Goal: Task Accomplishment & Management: Complete application form

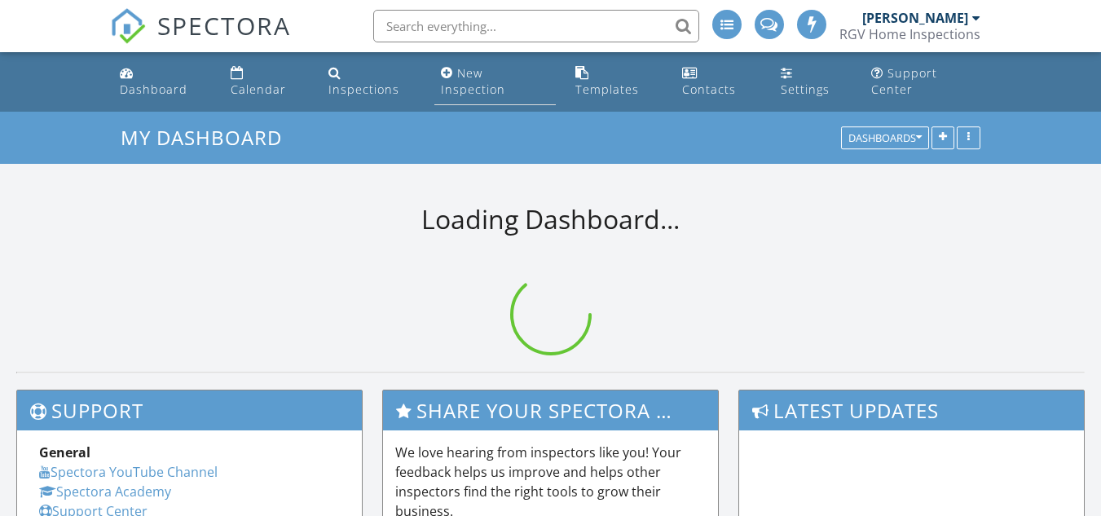
click at [521, 83] on link "New Inspection" at bounding box center [495, 82] width 121 height 46
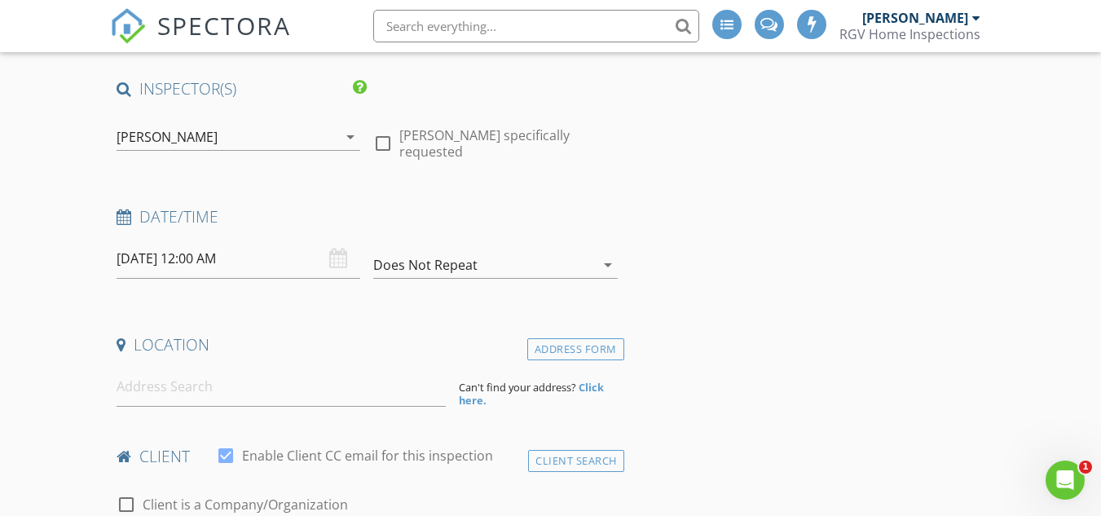
scroll to position [163, 0]
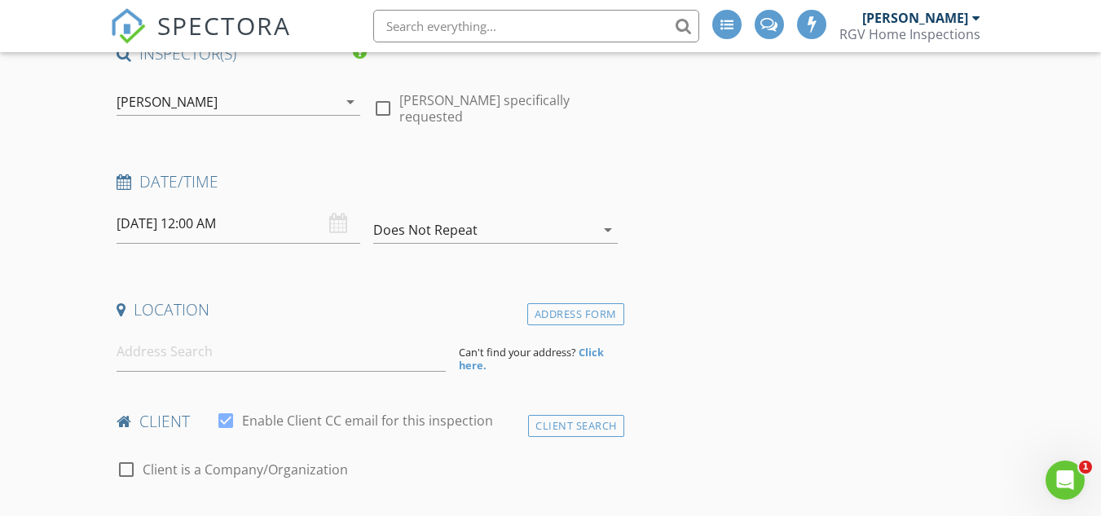
click at [237, 213] on input "08/29/2025 12:00 AM" at bounding box center [239, 224] width 244 height 40
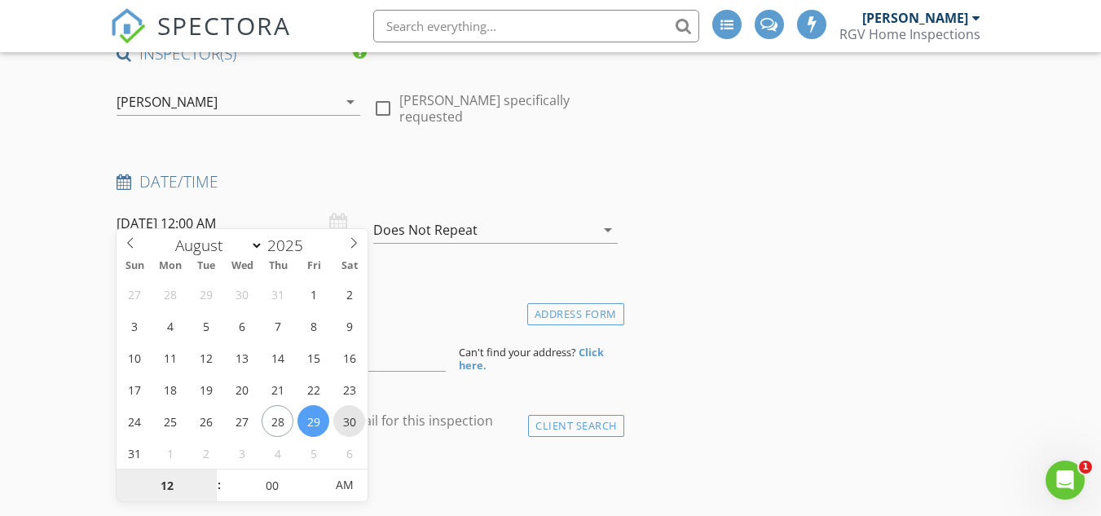
type input "08/30/2025 12:00 AM"
type input "11"
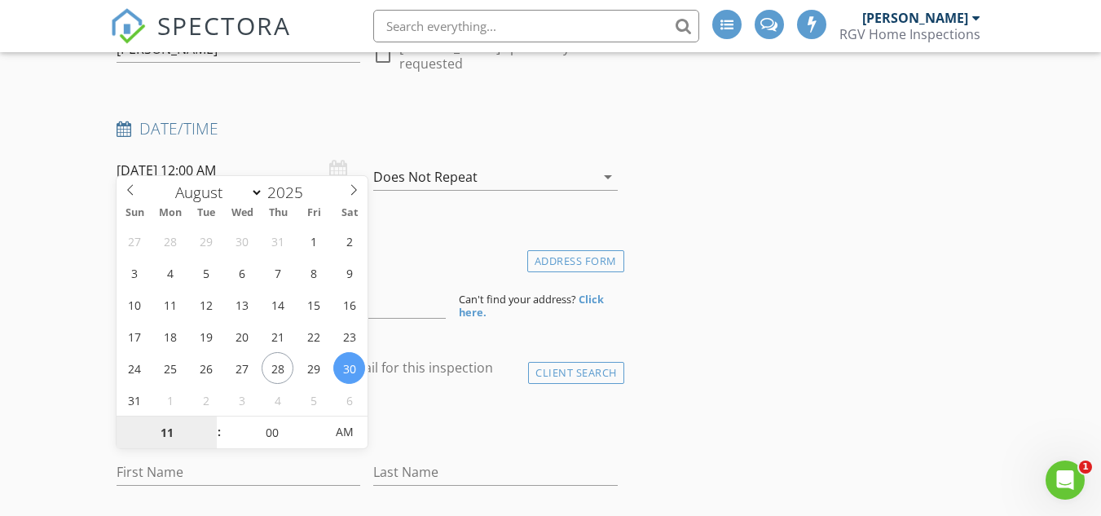
scroll to position [245, 0]
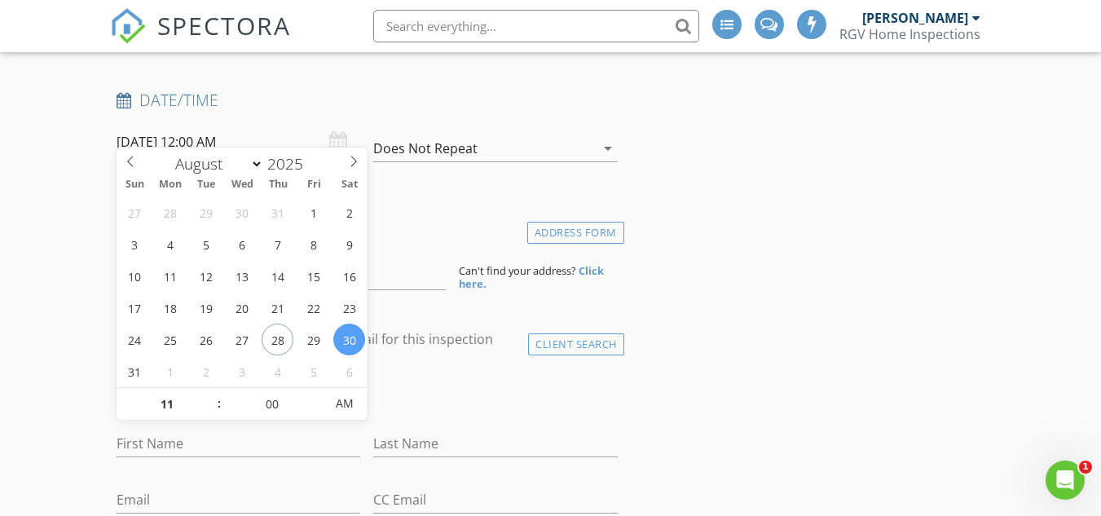
type input "08/30/2025 11:00 AM"
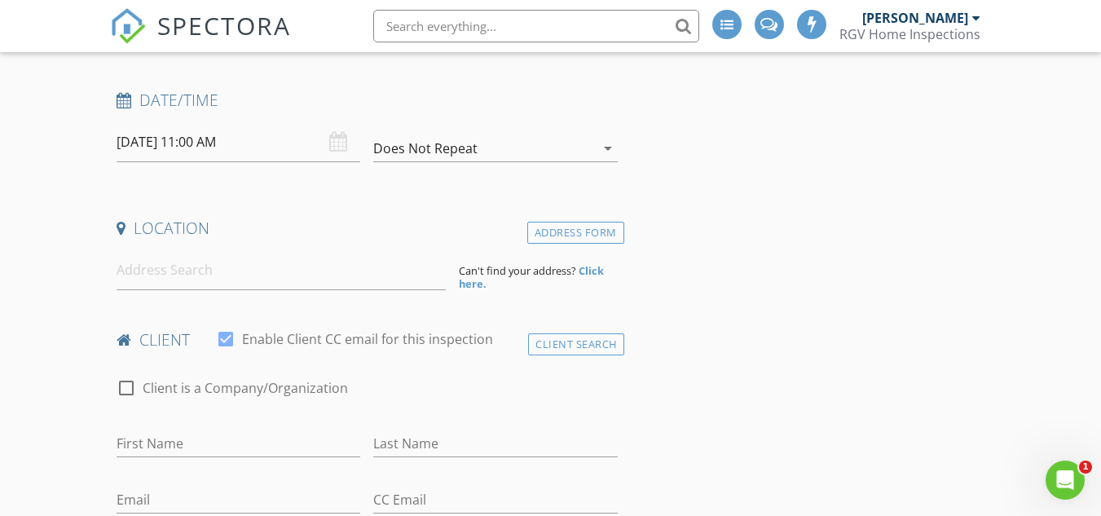
click at [256, 262] on input at bounding box center [281, 270] width 329 height 40
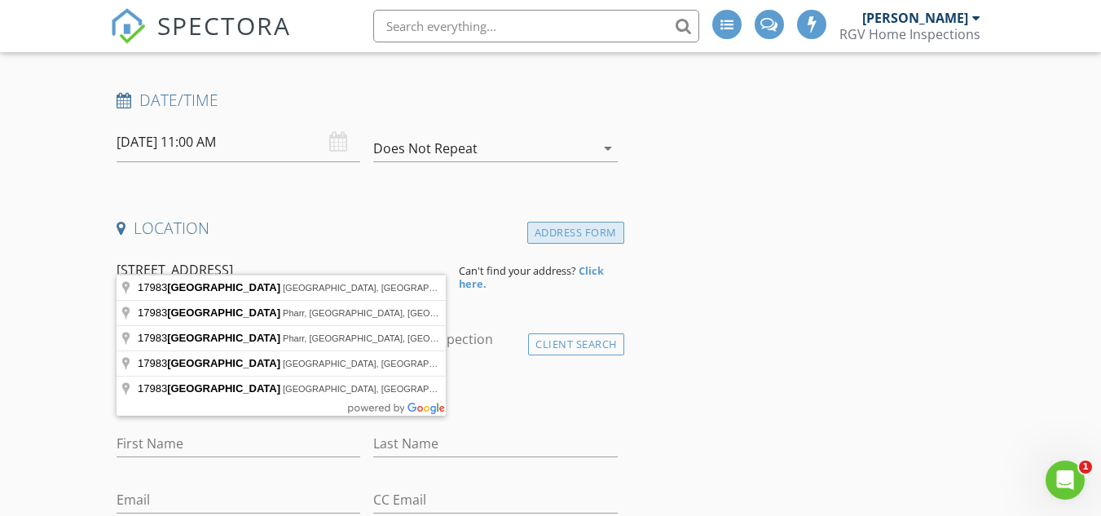
type input "17983 Redwood Street"
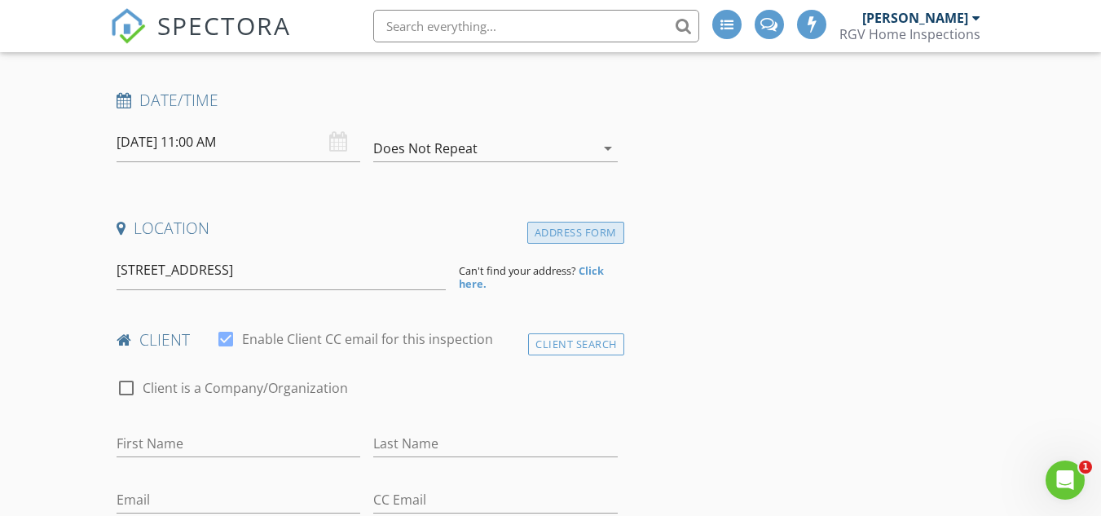
click at [536, 222] on div "Address Form" at bounding box center [575, 233] width 97 height 22
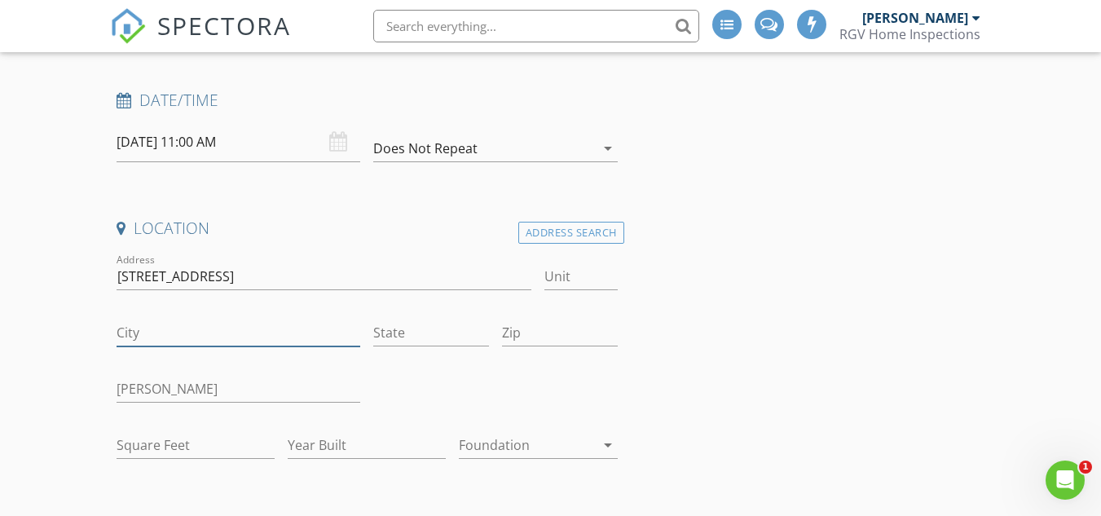
click at [217, 320] on input "City" at bounding box center [239, 333] width 244 height 27
type input "Combes"
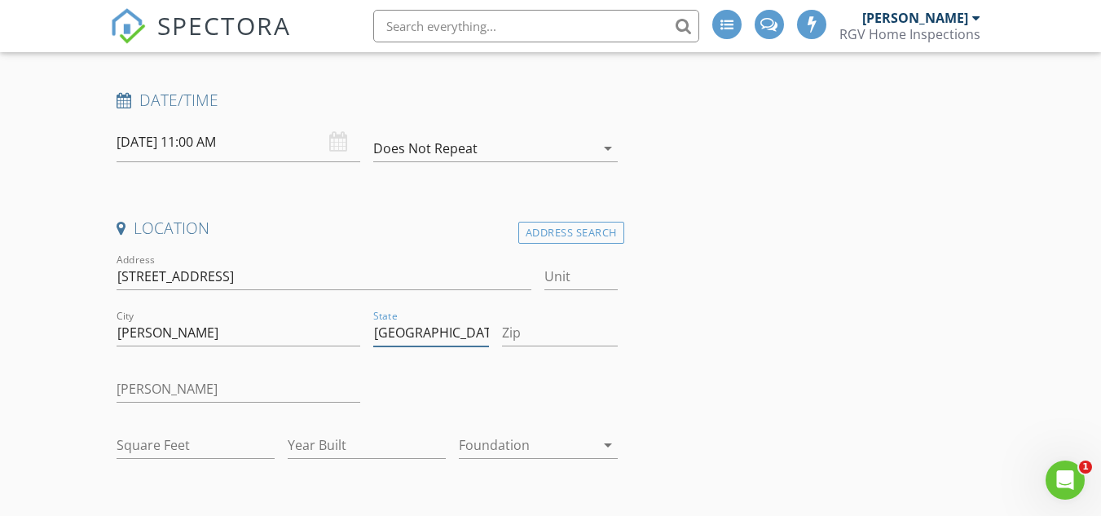
type input "TX"
type input "78552"
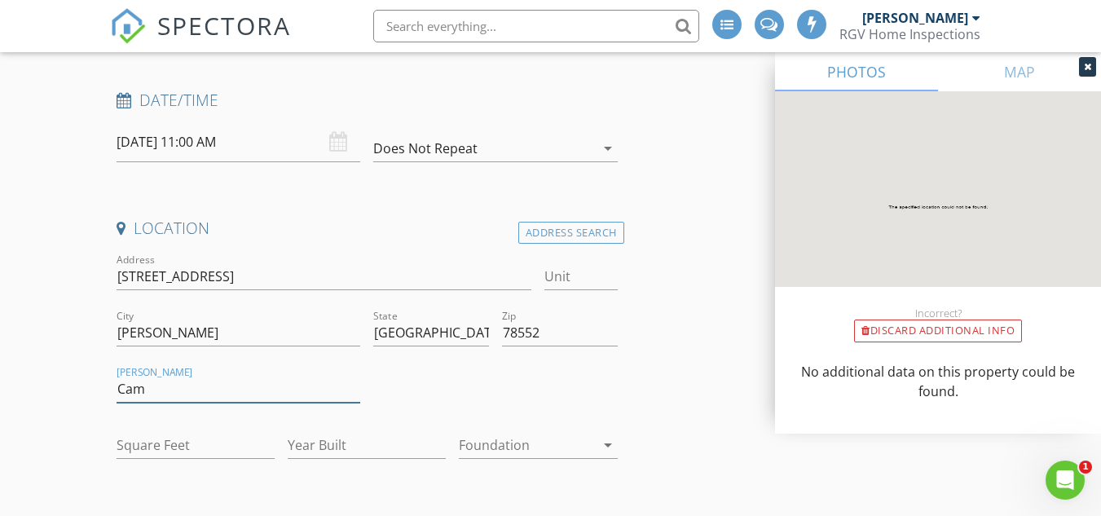
type input "Cameron"
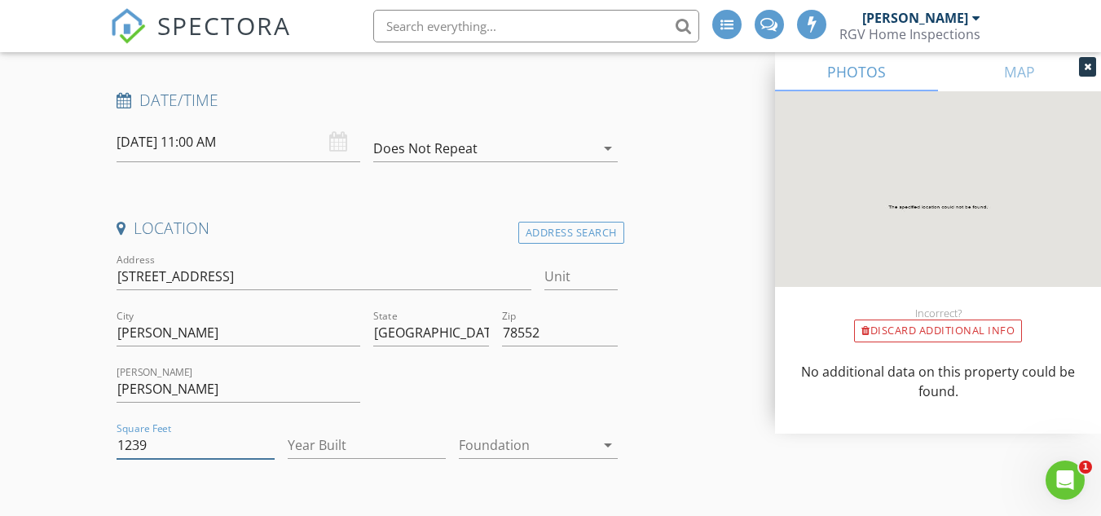
type input "1239"
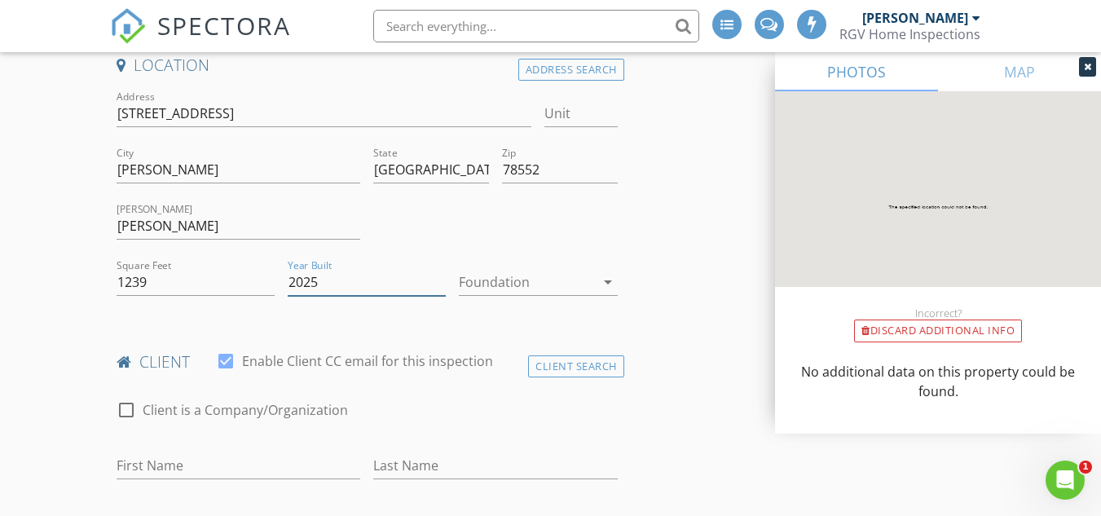
type input "2025"
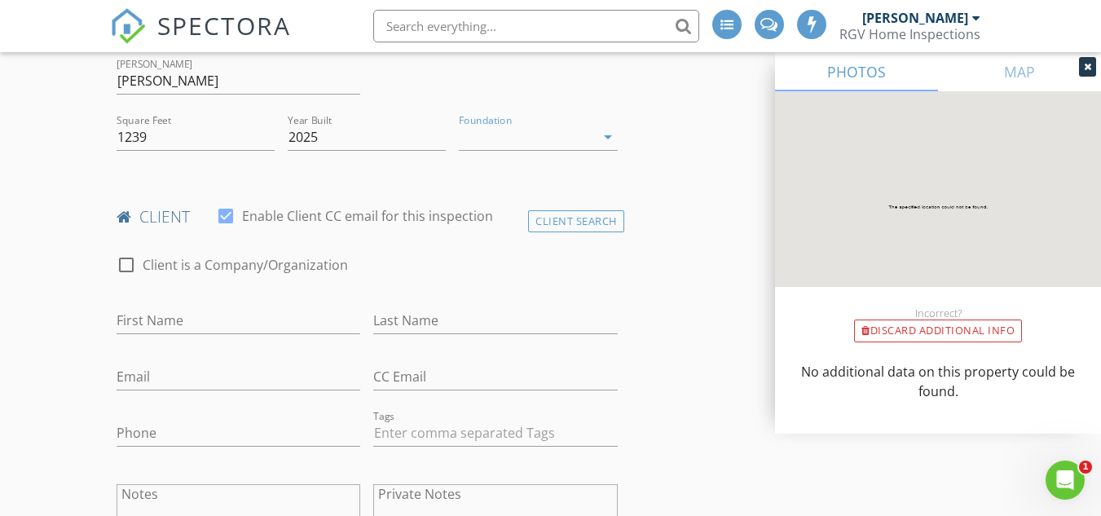
scroll to position [652, 0]
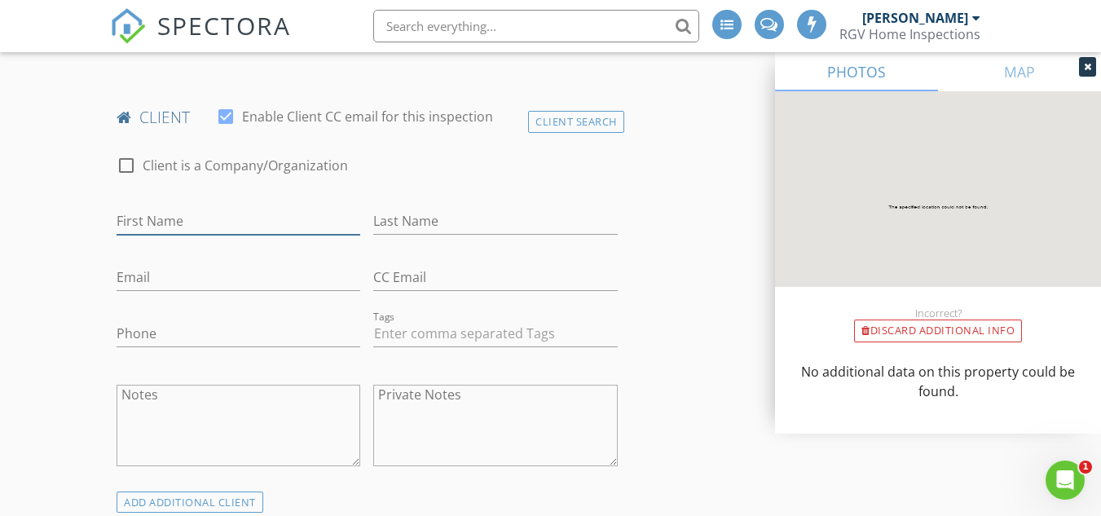
click at [244, 208] on input "First Name" at bounding box center [239, 221] width 244 height 27
type input "Duilio"
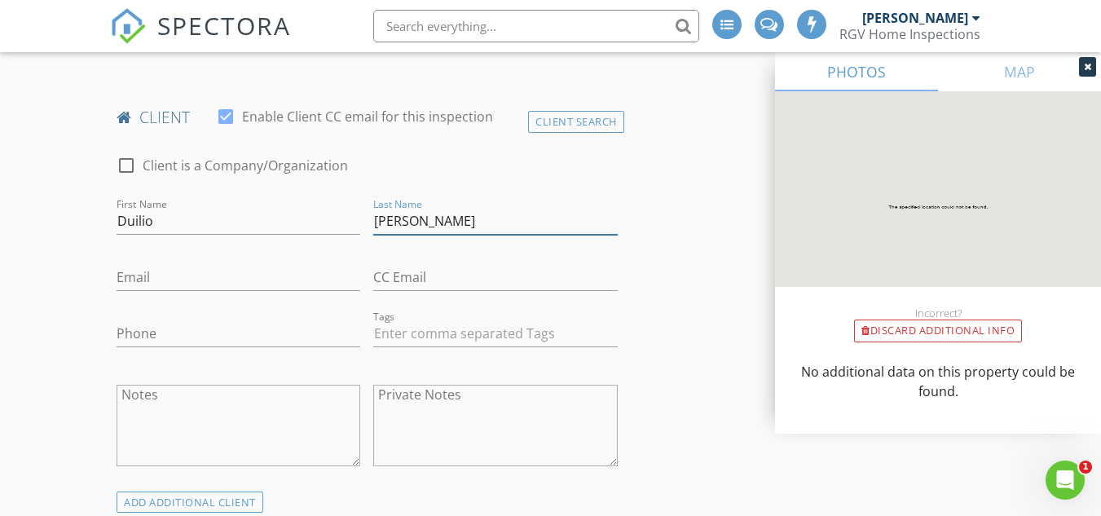
type input "Espinoza"
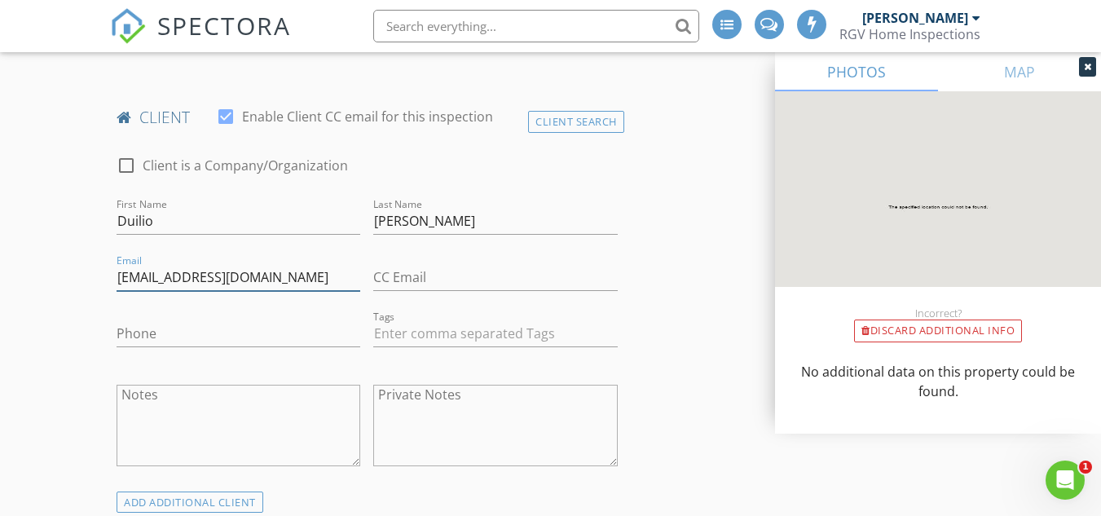
type input "duilioespinoza89@gmail.com"
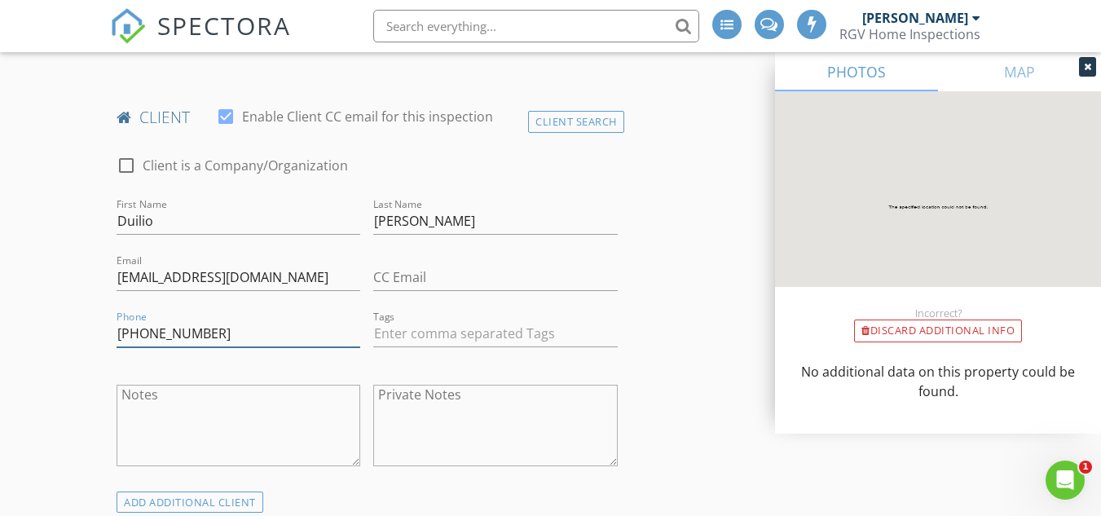
type input "956-840-9421"
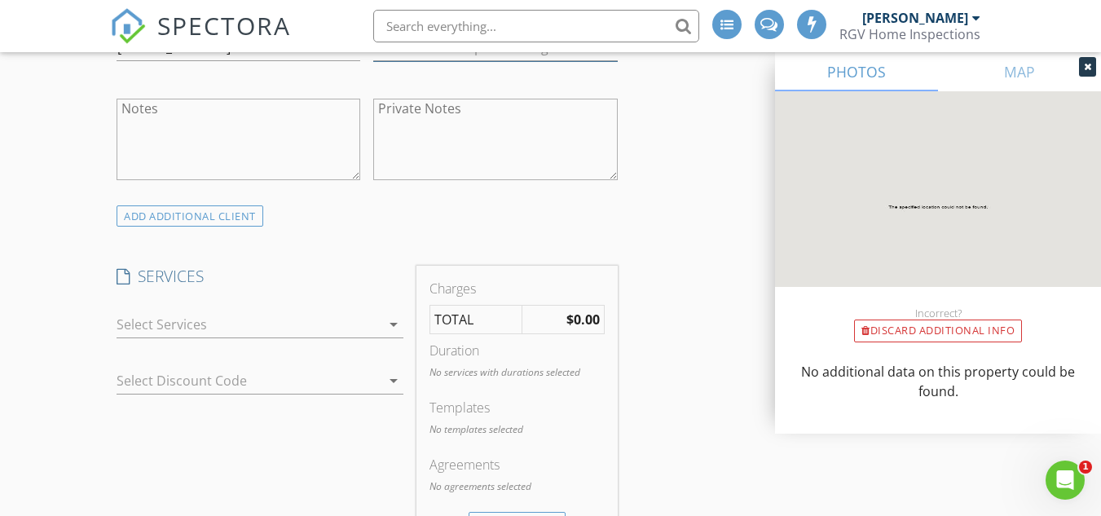
scroll to position [978, 0]
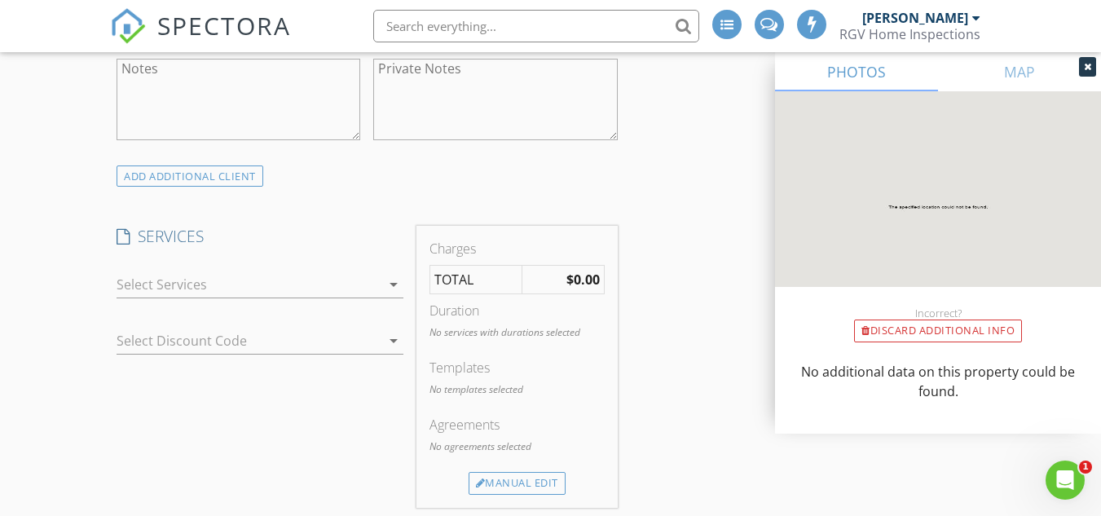
click at [213, 271] on div at bounding box center [249, 284] width 264 height 26
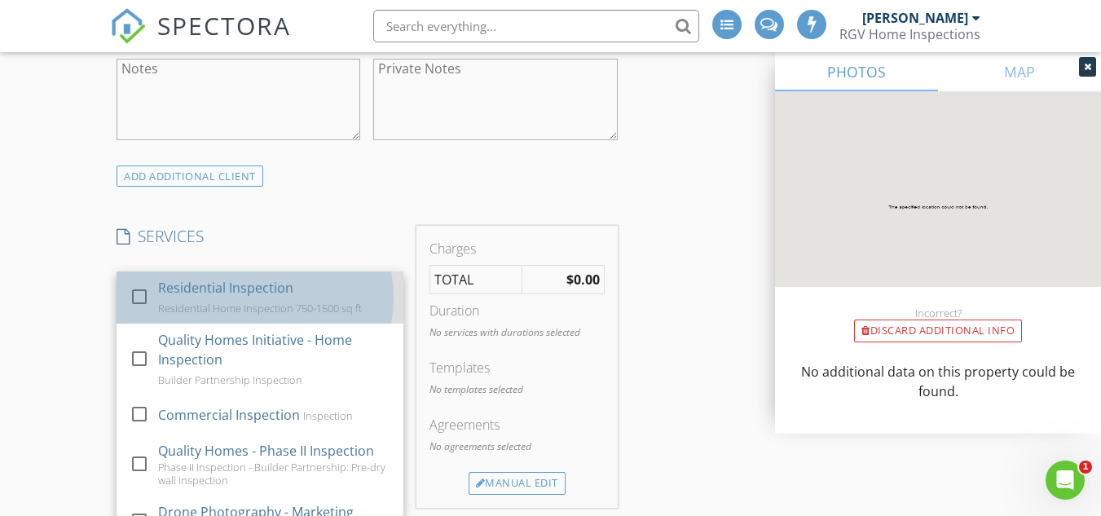
click at [209, 278] on div "Residential Inspection" at bounding box center [225, 288] width 135 height 20
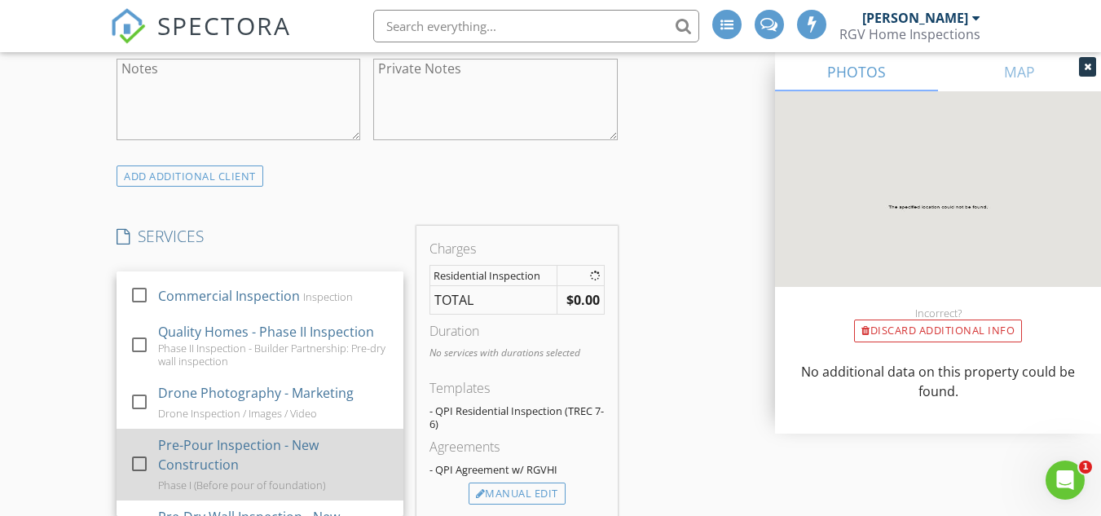
scroll to position [245, 0]
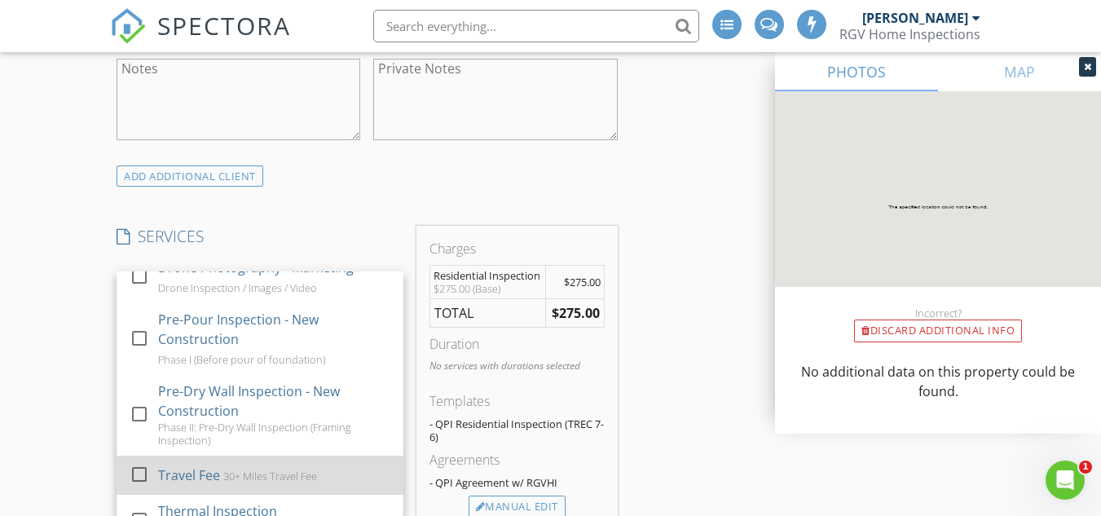
click at [201, 459] on div "Travel Fee 30+ Miles Travel Fee" at bounding box center [274, 475] width 232 height 33
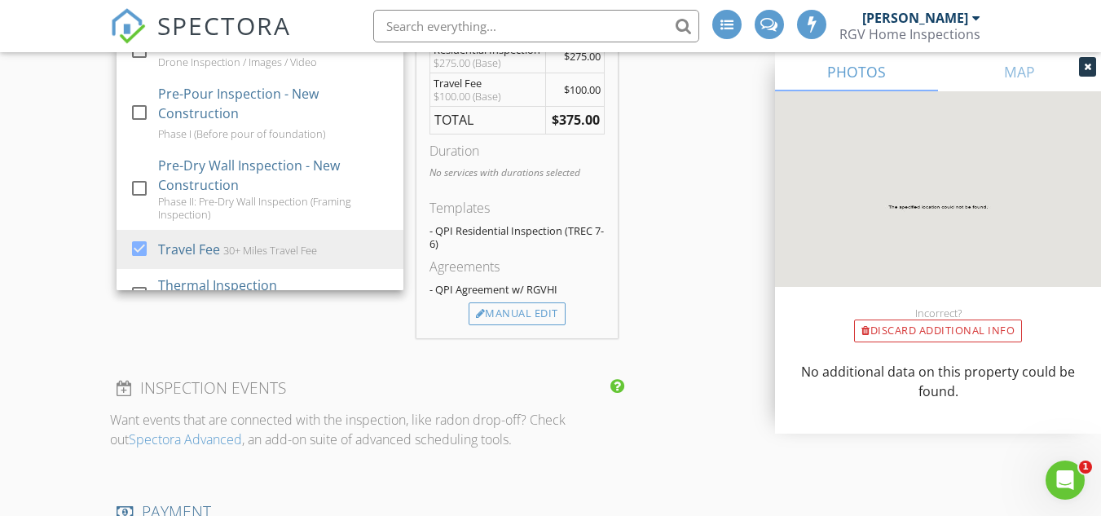
scroll to position [1223, 0]
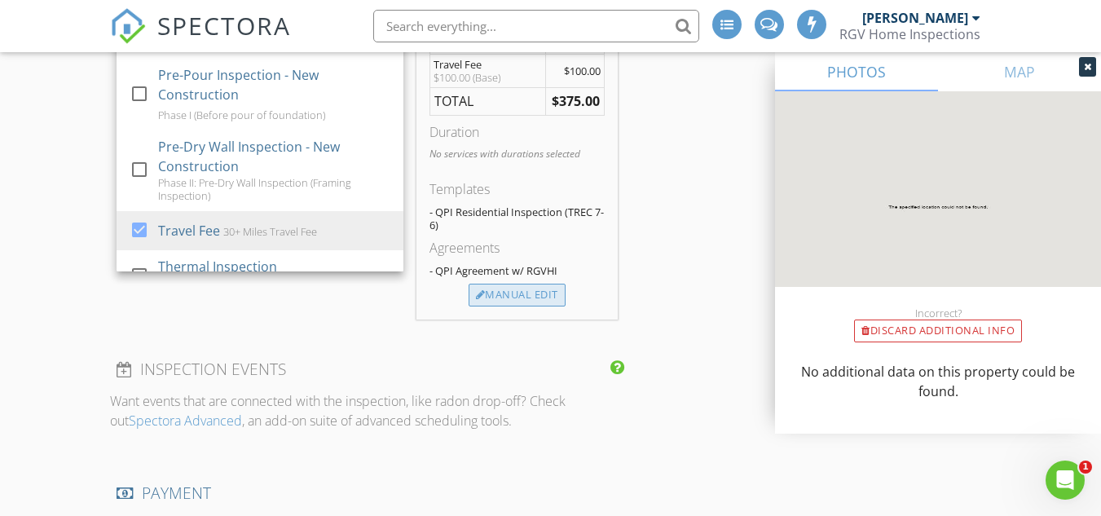
click at [523, 284] on div "Manual Edit" at bounding box center [517, 295] width 97 height 23
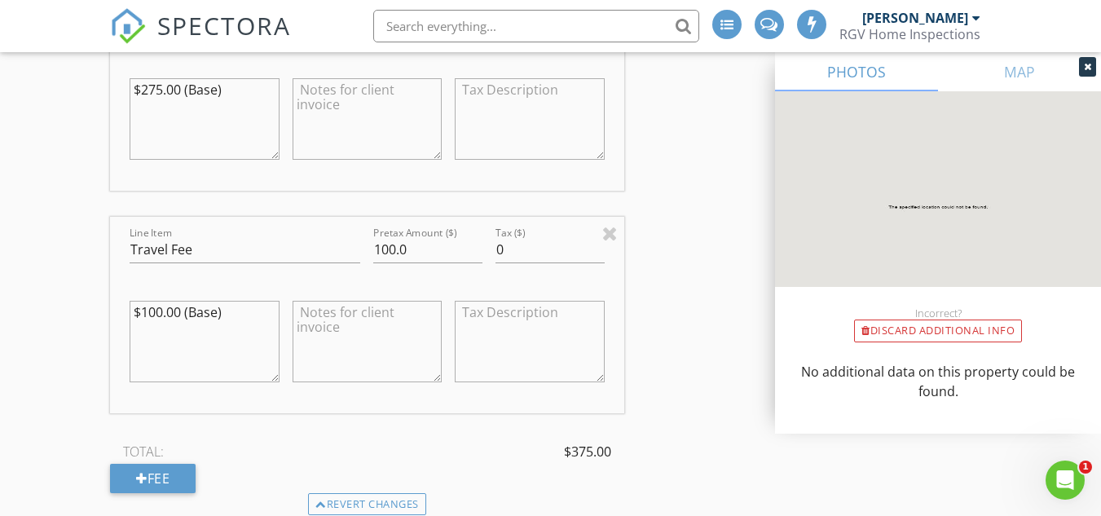
scroll to position [1549, 0]
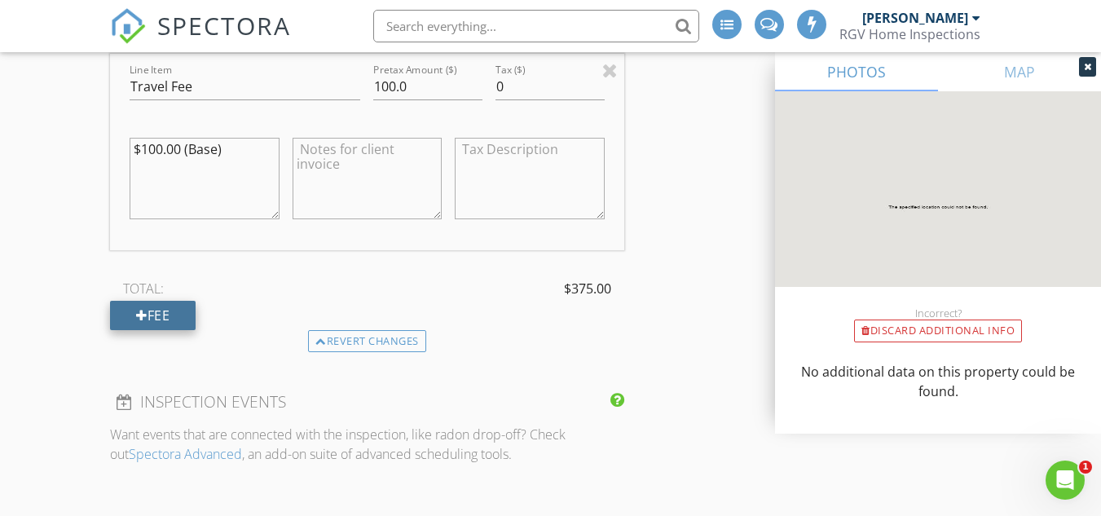
click at [171, 301] on div "Fee" at bounding box center [153, 315] width 86 height 29
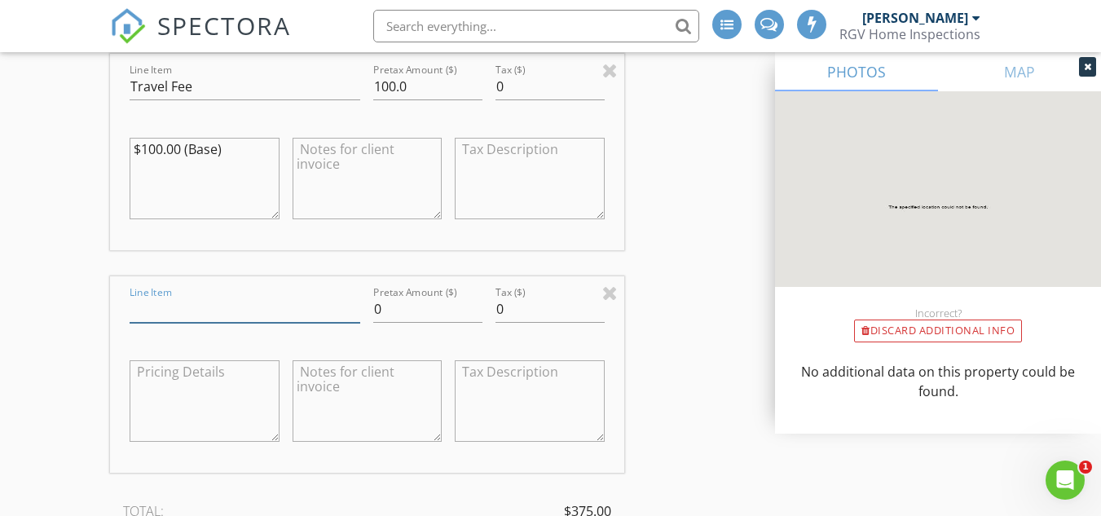
click at [172, 296] on input "Line Item" at bounding box center [245, 309] width 231 height 27
type input "D"
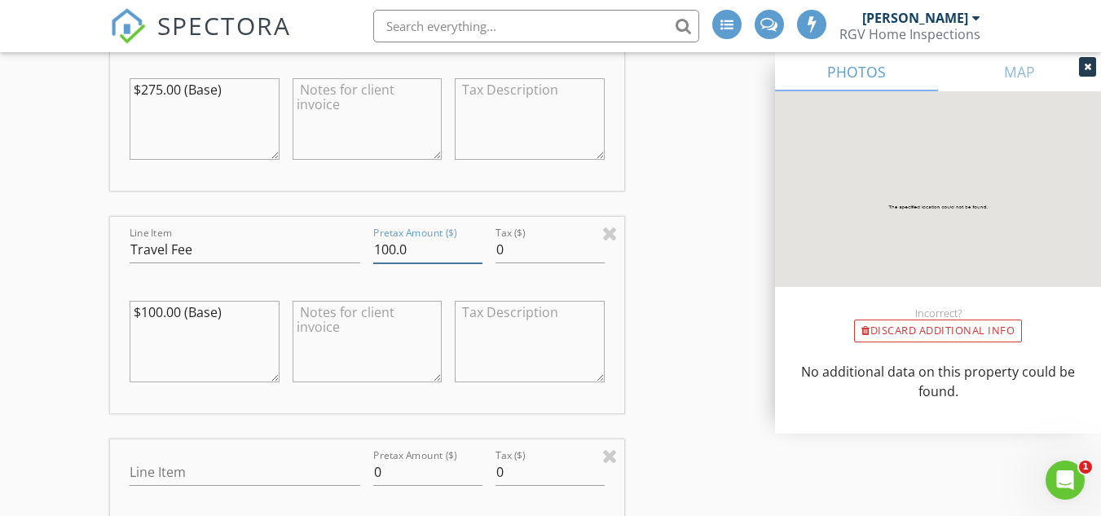
click at [390, 237] on input "100.0" at bounding box center [427, 249] width 109 height 27
type input "50"
click at [785, 229] on img at bounding box center [938, 208] width 326 height 235
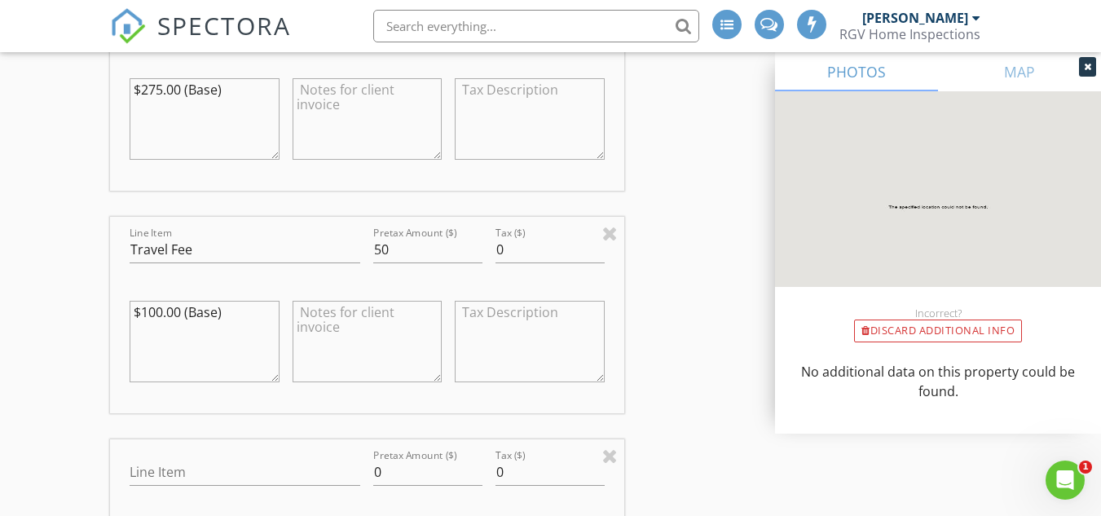
scroll to position [1631, 0]
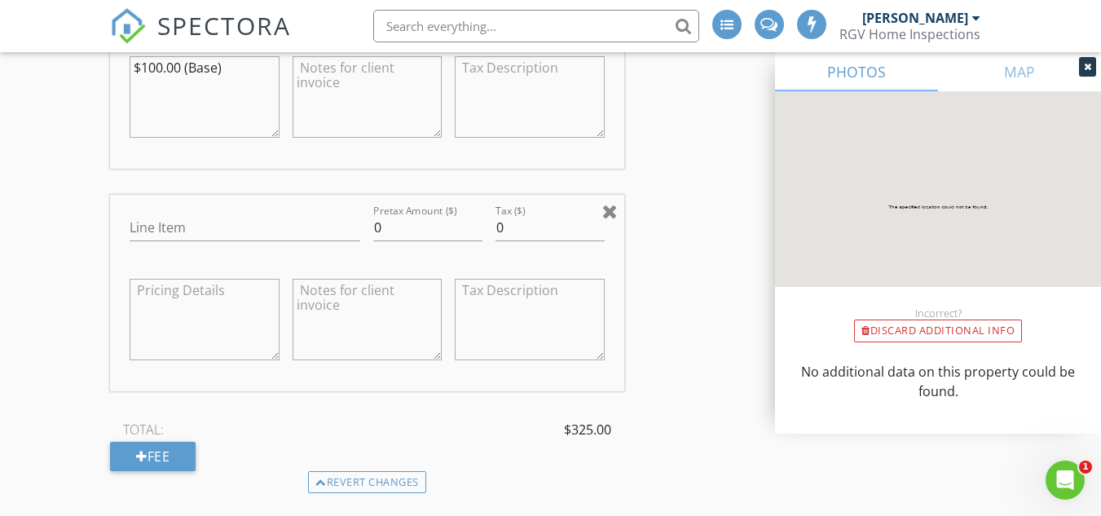
click at [615, 201] on div at bounding box center [609, 211] width 15 height 20
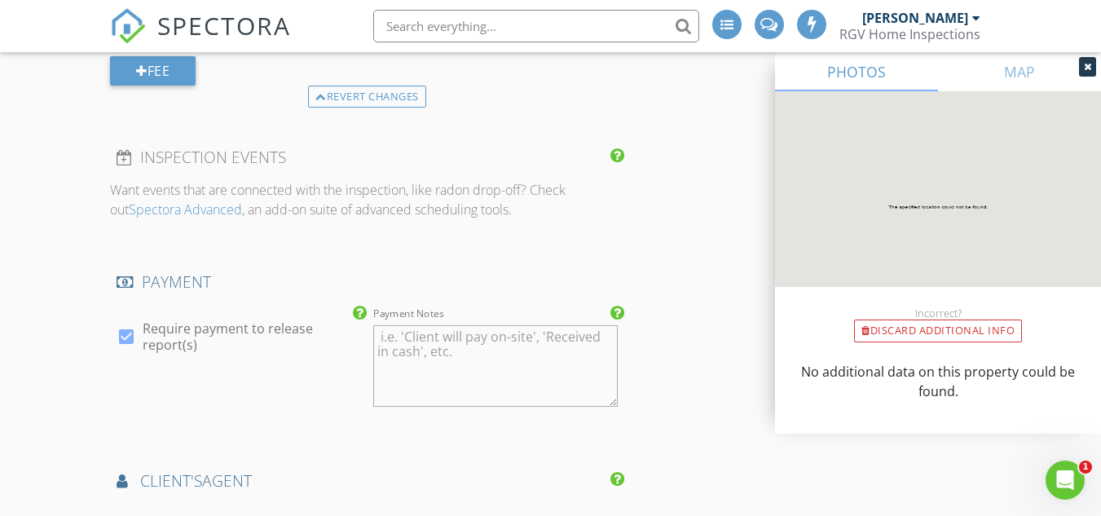
scroll to position [2120, 0]
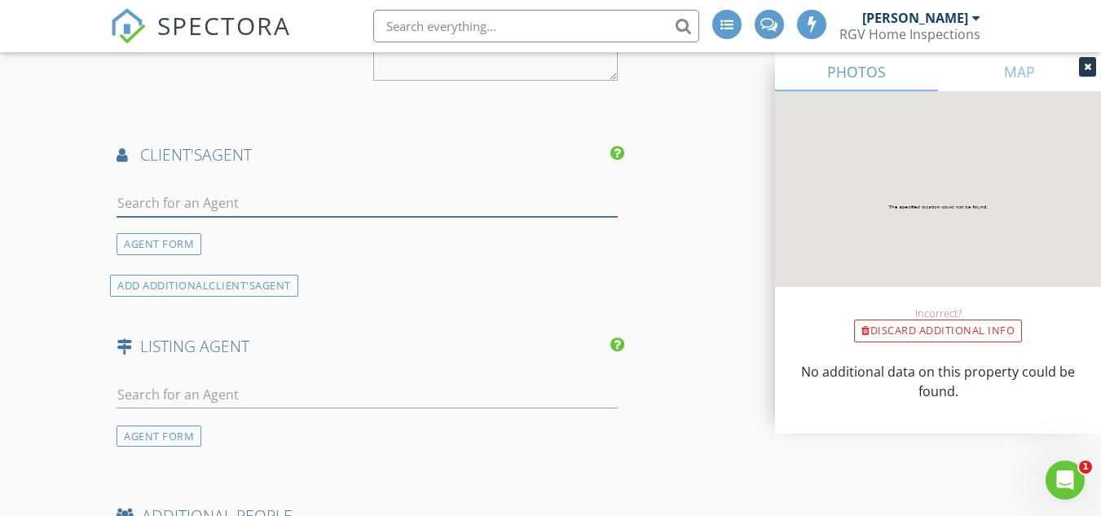
click at [254, 193] on input "text" at bounding box center [367, 203] width 501 height 27
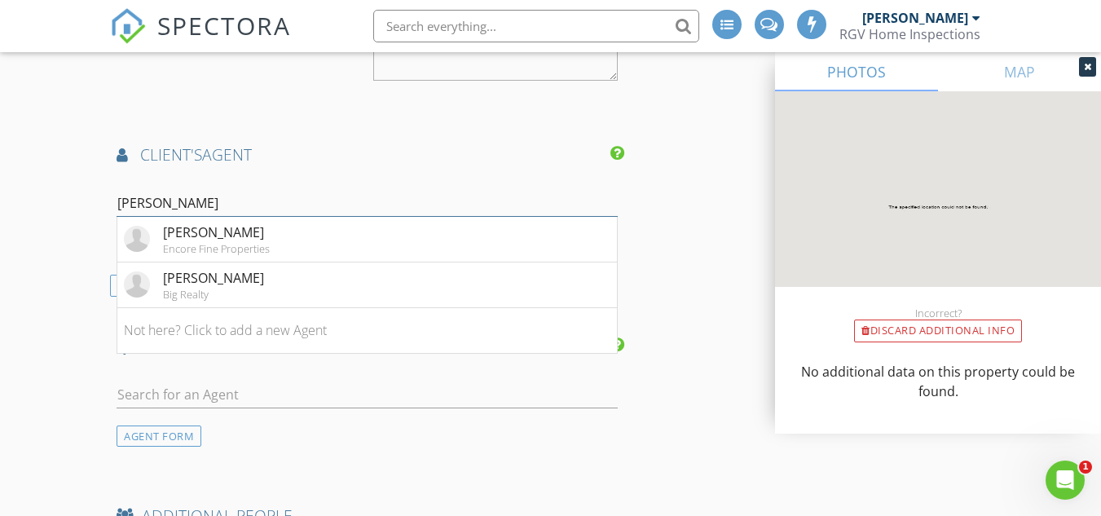
type input "jose a"
click at [469, 144] on h4 "client's AGENT" at bounding box center [367, 154] width 501 height 21
click at [245, 263] on li "Jose Aranda Big Realty" at bounding box center [366, 286] width 499 height 46
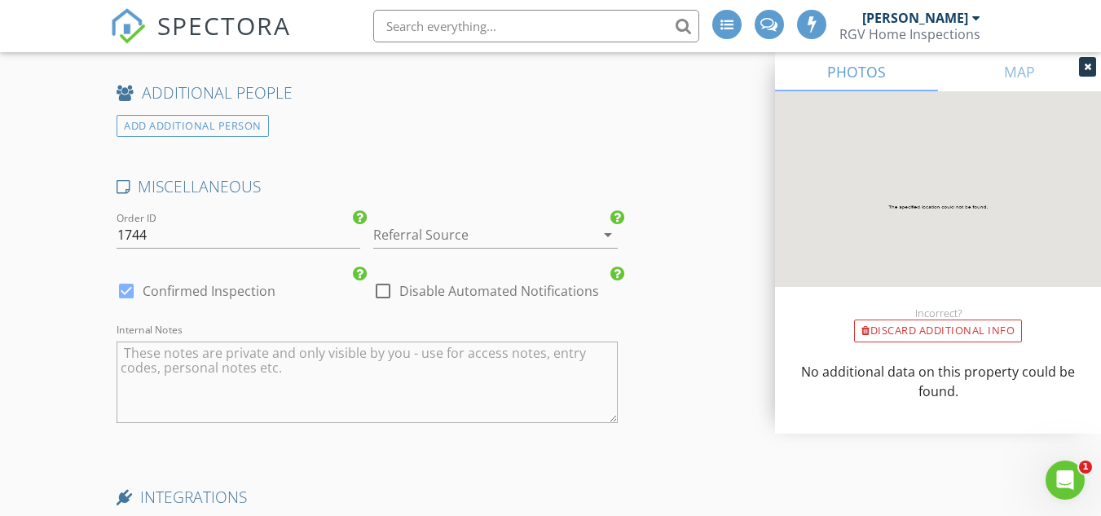
scroll to position [2935, 0]
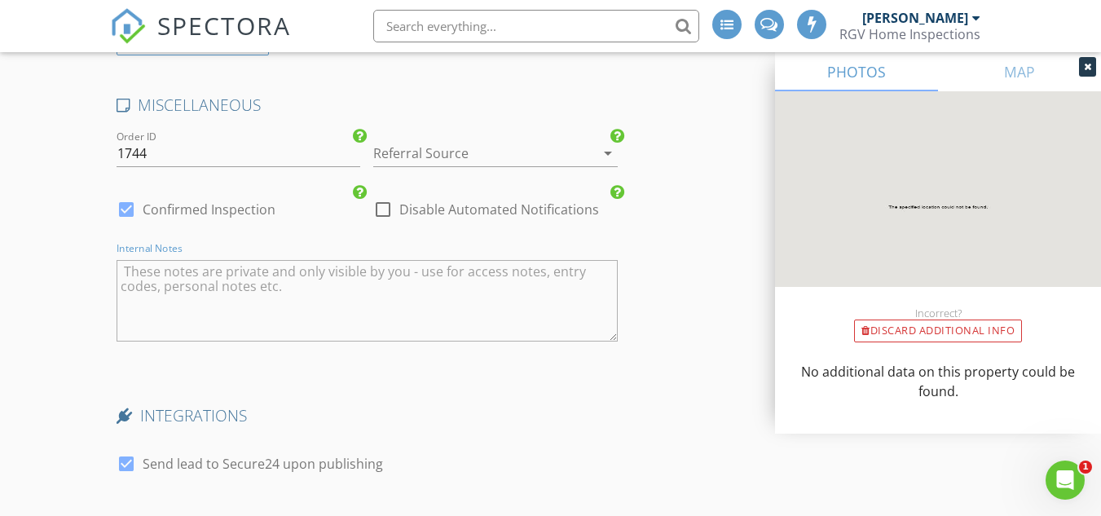
click at [258, 289] on textarea "Internal Notes" at bounding box center [367, 301] width 501 height 82
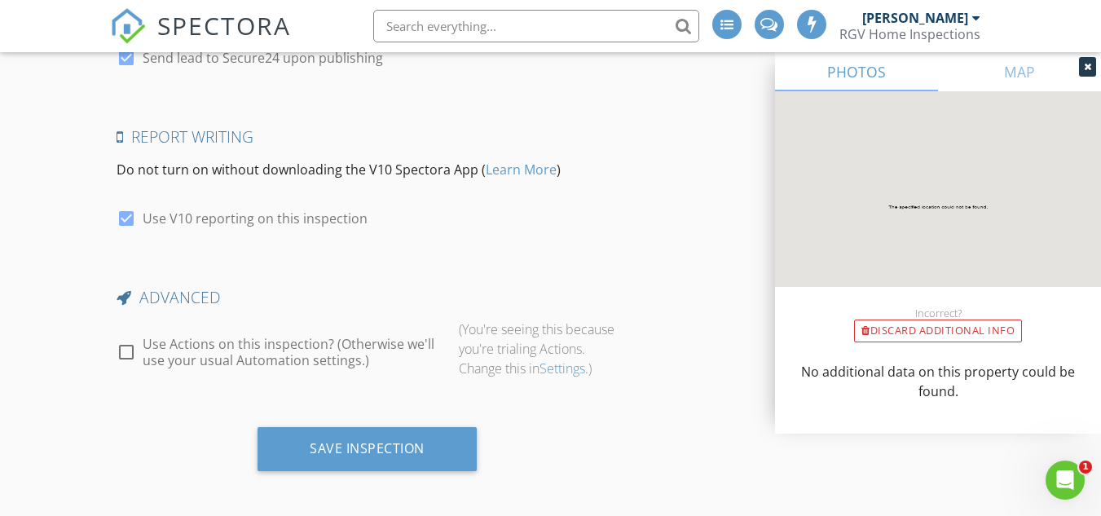
type textarea "6224"
click at [126, 338] on div at bounding box center [127, 352] width 28 height 28
checkbox input "true"
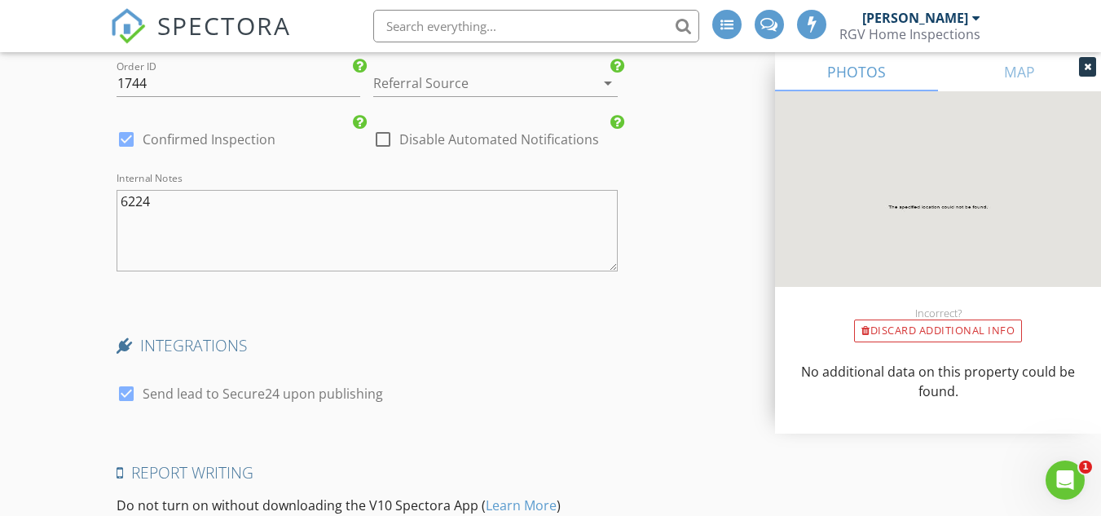
scroll to position [3331, 0]
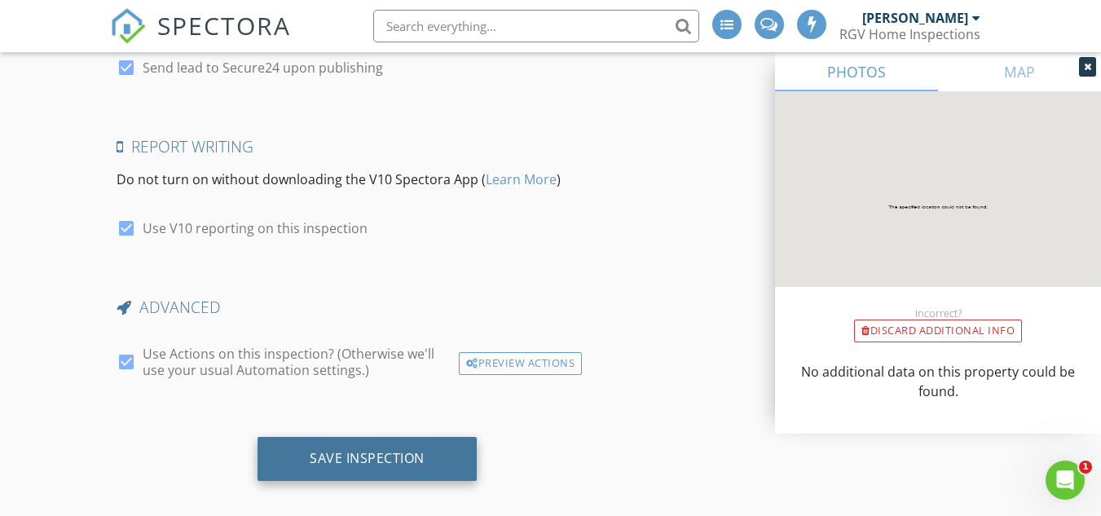
click at [306, 454] on div "Save Inspection" at bounding box center [367, 459] width 219 height 44
